Goal: Task Accomplishment & Management: Use online tool/utility

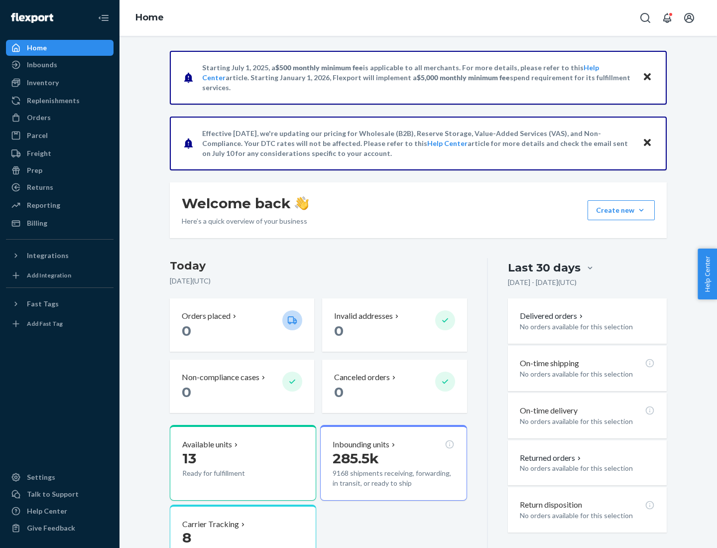
click at [52, 101] on div "Replenishments" at bounding box center [53, 101] width 53 height 10
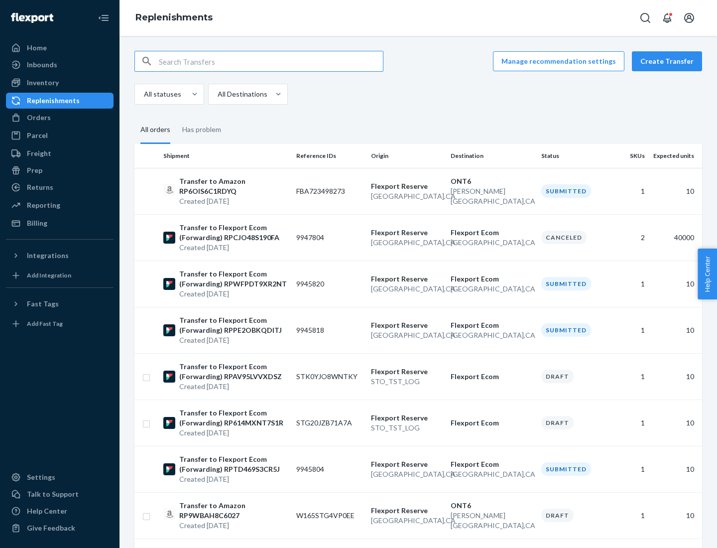
click at [669, 61] on button "Create Transfer" at bounding box center [667, 61] width 70 height 20
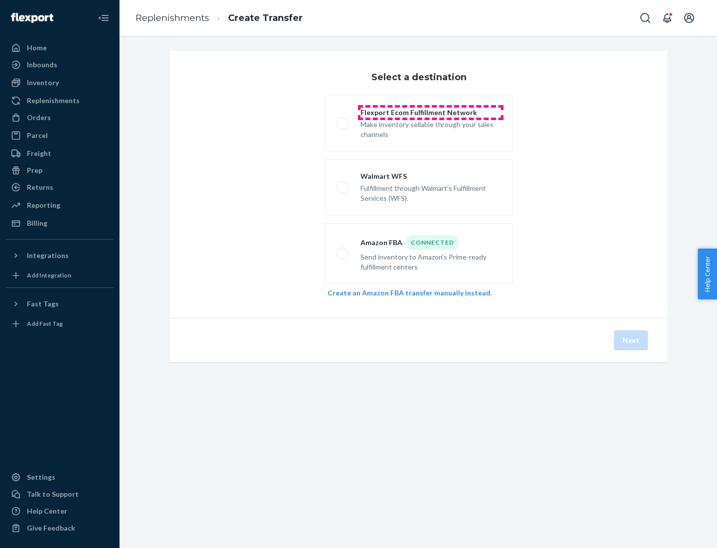
click at [431, 113] on div "Flexport Ecom Fulfillment Network" at bounding box center [431, 113] width 140 height 10
click at [343, 121] on input "Flexport Ecom Fulfillment Network Make inventory sellable through your sales ch…" at bounding box center [340, 124] width 6 height 6
radio input "true"
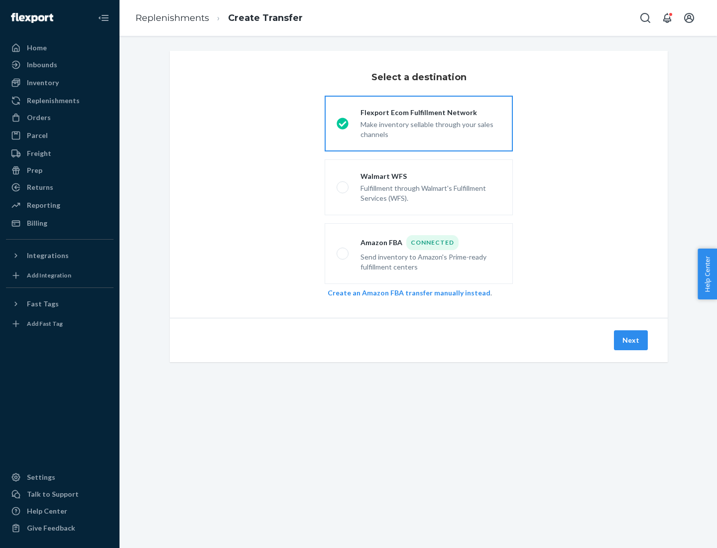
click at [632, 340] on button "Next" at bounding box center [631, 340] width 34 height 20
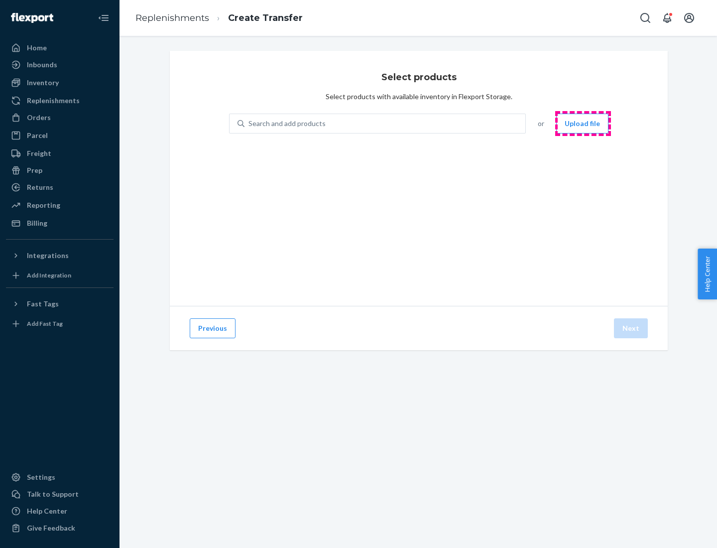
click at [583, 124] on button "Upload file" at bounding box center [582, 124] width 52 height 20
